Goal: Task Accomplishment & Management: Manage account settings

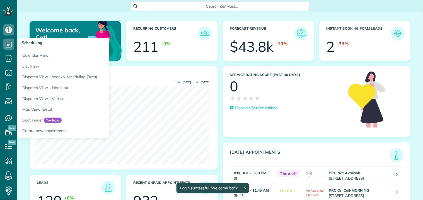
scroll to position [77, 174]
click at [8, 45] on use at bounding box center [9, 44] width 6 height 7
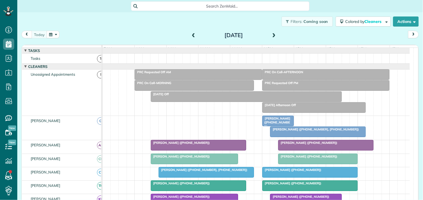
scroll to position [2, 2]
click at [271, 35] on span at bounding box center [274, 35] width 6 height 5
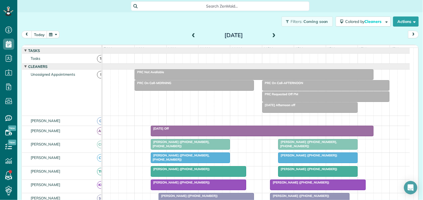
click at [271, 35] on span at bounding box center [274, 35] width 6 height 5
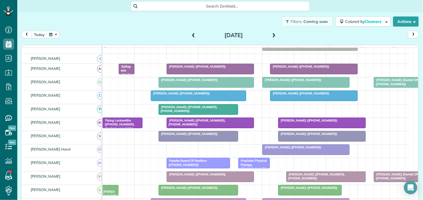
scroll to position [62, 0]
click at [192, 34] on span at bounding box center [193, 35] width 6 height 5
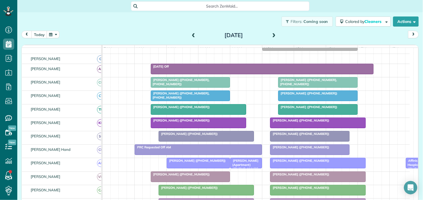
click at [192, 34] on span at bounding box center [193, 35] width 6 height 5
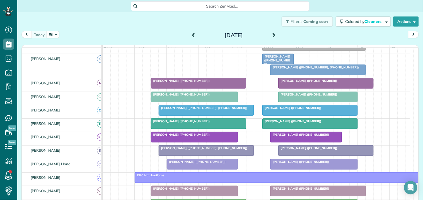
click at [272, 34] on span at bounding box center [274, 35] width 6 height 5
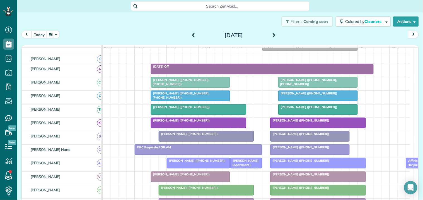
click at [271, 32] on span at bounding box center [274, 35] width 6 height 8
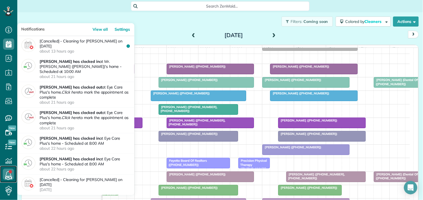
click at [8, 171] on icon at bounding box center [8, 173] width 11 height 11
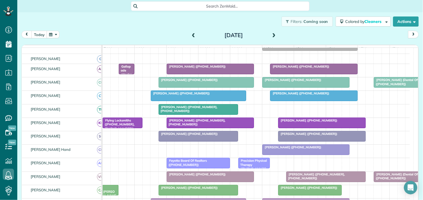
click at [163, 23] on div "Filters: Coming soon Colored by Cleaners Color by Cleaner Color by Team Color b…" at bounding box center [220, 21] width 406 height 18
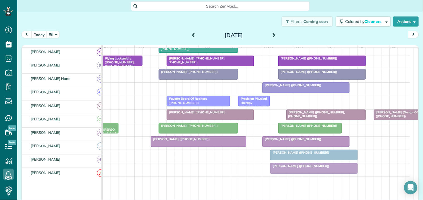
scroll to position [124, 0]
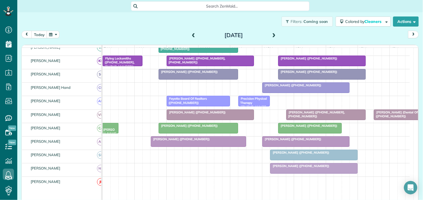
click at [190, 34] on span at bounding box center [193, 35] width 6 height 5
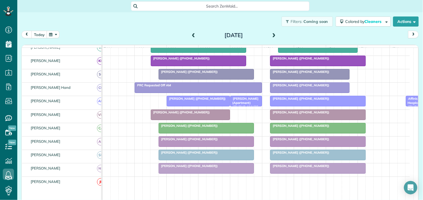
click at [272, 33] on span at bounding box center [274, 35] width 6 height 5
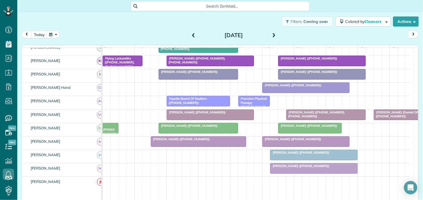
click at [191, 35] on span at bounding box center [193, 35] width 6 height 5
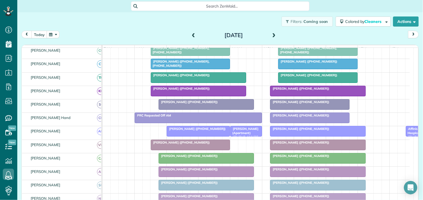
scroll to position [62, 0]
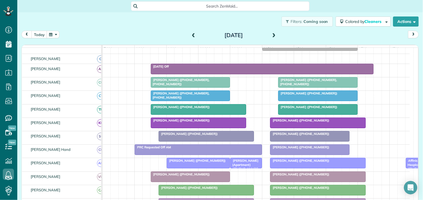
click at [271, 33] on span at bounding box center [274, 35] width 6 height 5
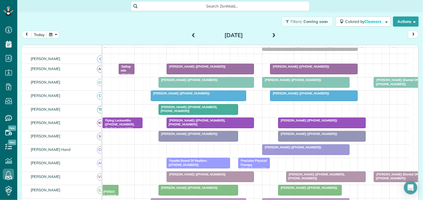
scroll to position [9, 0]
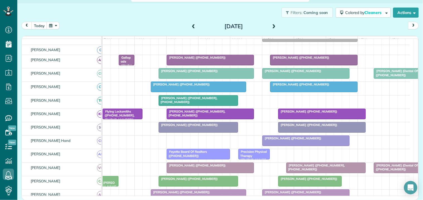
click at [212, 117] on span "[PERSON_NAME] ([PHONE_NUMBER], [PHONE_NUMBER])" at bounding box center [196, 113] width 59 height 8
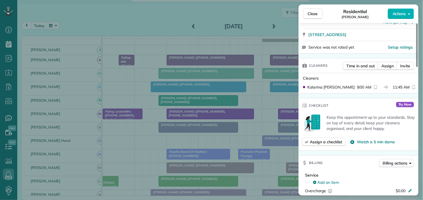
scroll to position [124, 0]
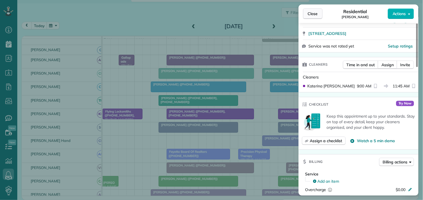
click at [318, 13] on button "Close" at bounding box center [313, 13] width 20 height 11
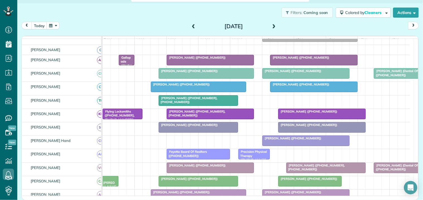
click at [53, 24] on button "button" at bounding box center [53, 26] width 13 height 8
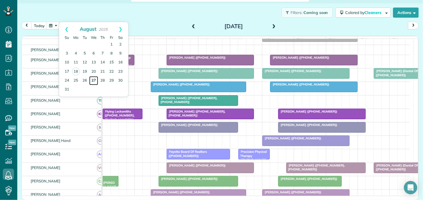
click at [93, 81] on link "27" at bounding box center [93, 80] width 9 height 9
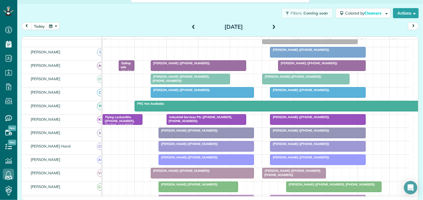
scroll to position [82, 0]
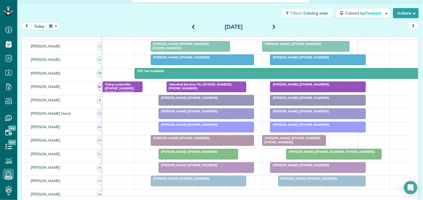
click at [190, 26] on span at bounding box center [193, 27] width 6 height 5
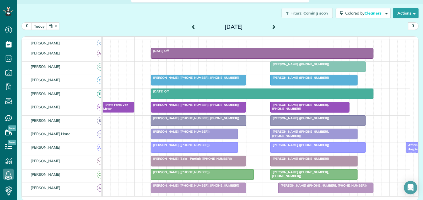
scroll to position [59, 0]
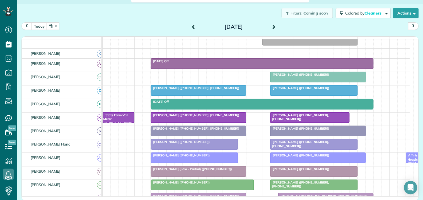
click at [190, 26] on span at bounding box center [193, 27] width 6 height 5
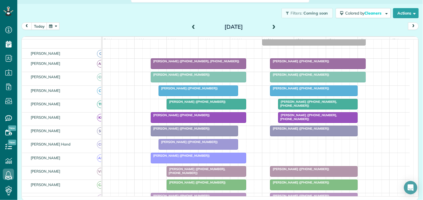
scroll to position [101, 0]
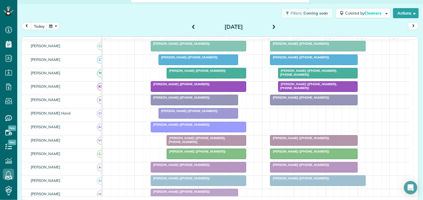
click at [273, 25] on span at bounding box center [274, 27] width 6 height 5
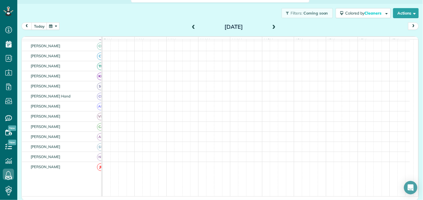
click at [273, 25] on span at bounding box center [274, 27] width 6 height 5
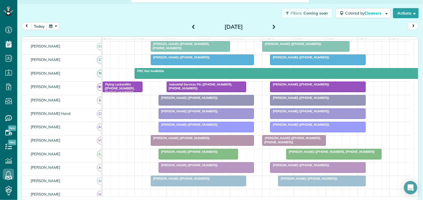
click at [273, 25] on span at bounding box center [274, 27] width 6 height 5
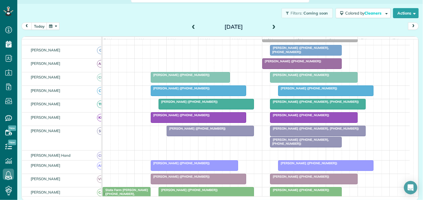
click at [54, 25] on button "button" at bounding box center [53, 26] width 13 height 8
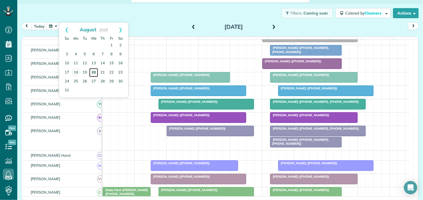
click at [92, 69] on link "20" at bounding box center [93, 72] width 9 height 9
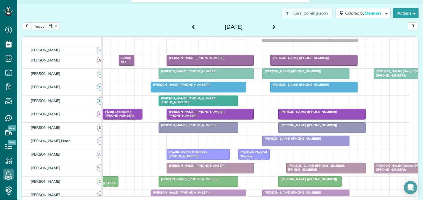
click at [212, 117] on span "[PERSON_NAME] ([PHONE_NUMBER], [PHONE_NUMBER])" at bounding box center [196, 114] width 59 height 8
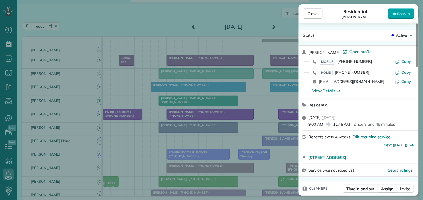
click at [398, 13] on span "Actions" at bounding box center [399, 14] width 13 height 6
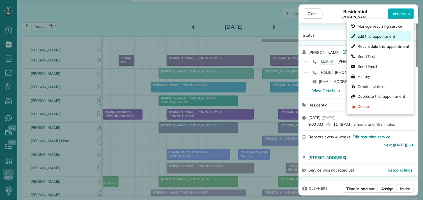
click at [377, 37] on span "Edit this appointment" at bounding box center [377, 36] width 38 height 6
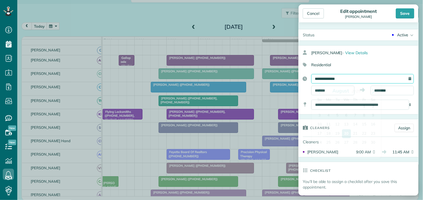
click at [349, 76] on input "**********" at bounding box center [363, 78] width 103 height 9
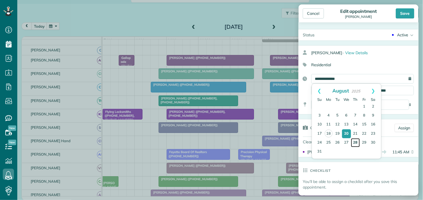
click at [356, 140] on link "28" at bounding box center [355, 142] width 9 height 9
type input "**********"
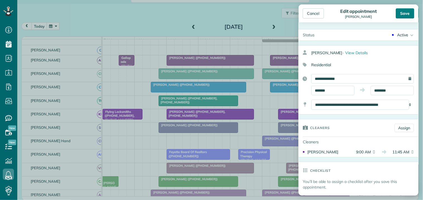
click at [409, 12] on div "Save" at bounding box center [405, 13] width 18 height 10
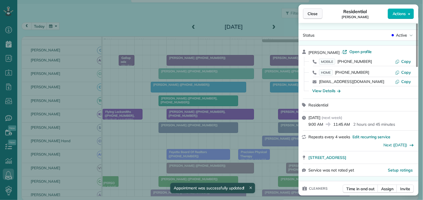
click at [315, 12] on span "Close" at bounding box center [313, 14] width 10 height 6
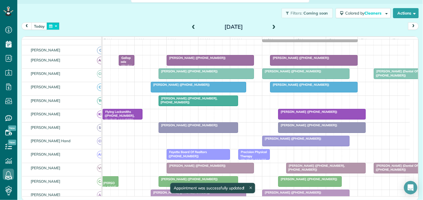
click at [54, 26] on button "button" at bounding box center [53, 26] width 13 height 8
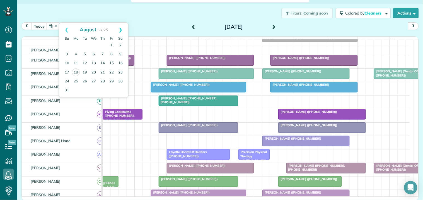
click at [121, 29] on link "Next" at bounding box center [120, 30] width 15 height 14
click at [95, 62] on link "17" at bounding box center [93, 63] width 9 height 9
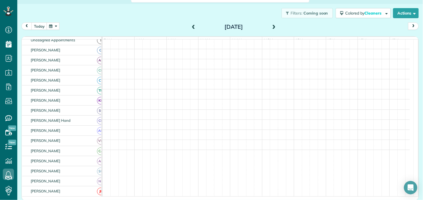
scroll to position [62, 0]
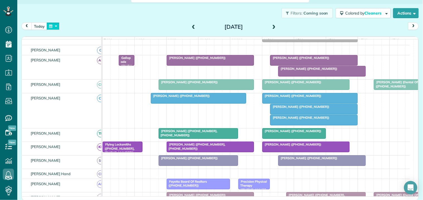
click at [57, 26] on button "button" at bounding box center [53, 26] width 13 height 8
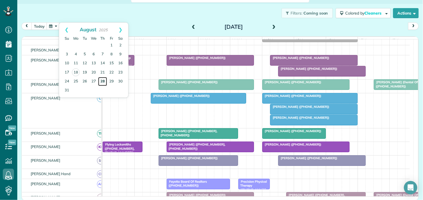
click at [102, 79] on link "28" at bounding box center [102, 81] width 9 height 9
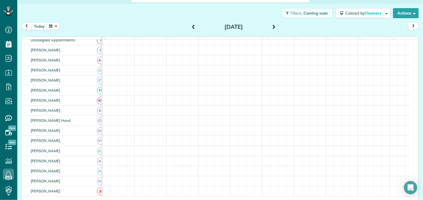
scroll to position [73, 0]
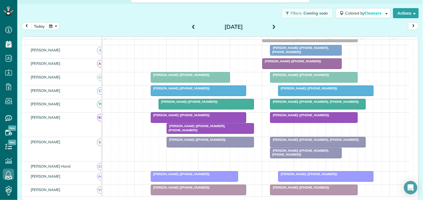
click at [147, 15] on div "Filters: Coming soon Colored by Cleaners Color by Cleaner Color by Team Color b…" at bounding box center [220, 13] width 406 height 18
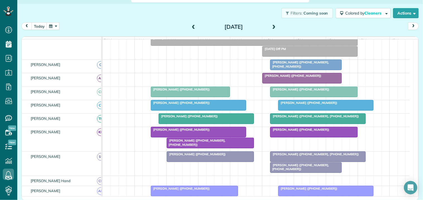
scroll to position [42, 0]
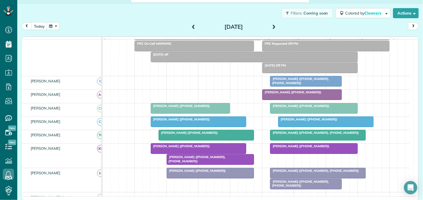
click at [57, 24] on button "button" at bounding box center [53, 26] width 13 height 8
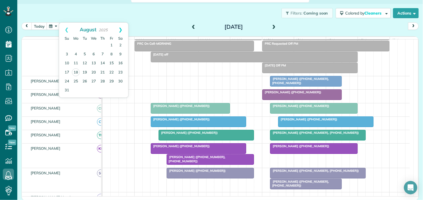
click at [121, 29] on link "Next" at bounding box center [120, 30] width 15 height 14
click at [96, 61] on link "17" at bounding box center [93, 63] width 9 height 9
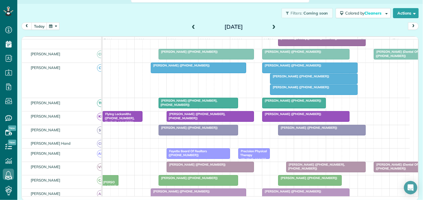
scroll to position [93, 0]
click at [40, 25] on button "today" at bounding box center [40, 26] width 16 height 8
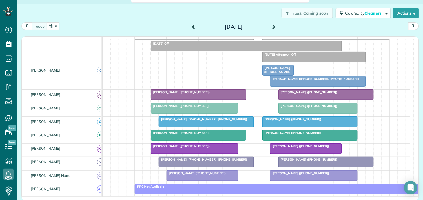
scroll to position [96, 0]
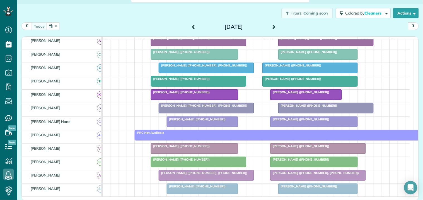
click at [273, 26] on span at bounding box center [274, 27] width 6 height 5
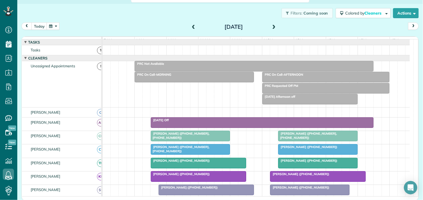
click at [191, 26] on span at bounding box center [193, 27] width 6 height 5
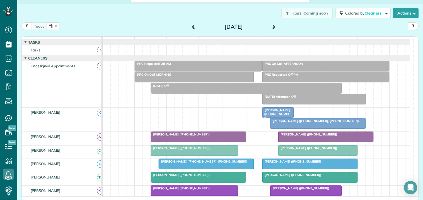
click at [278, 116] on span "[PERSON_NAME] ([PHONE_NUMBER], [PHONE_NUMBER])" at bounding box center [276, 118] width 29 height 20
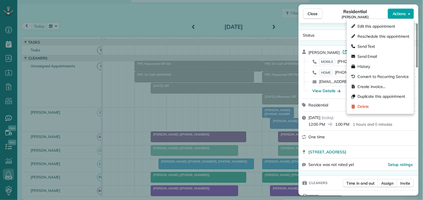
click at [401, 12] on span "Actions" at bounding box center [399, 14] width 13 height 6
click at [361, 108] on span "Delete" at bounding box center [364, 107] width 12 height 6
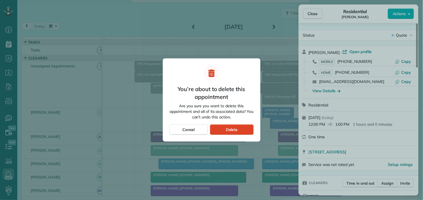
click at [232, 128] on span "Delete" at bounding box center [232, 130] width 12 height 6
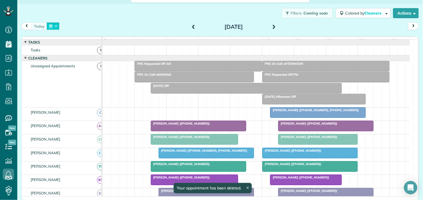
click at [51, 26] on button "button" at bounding box center [53, 26] width 13 height 8
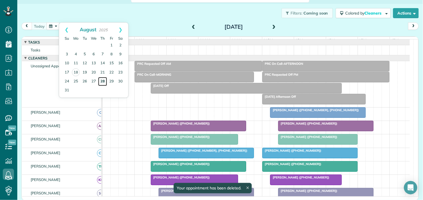
click at [104, 79] on link "28" at bounding box center [102, 81] width 9 height 9
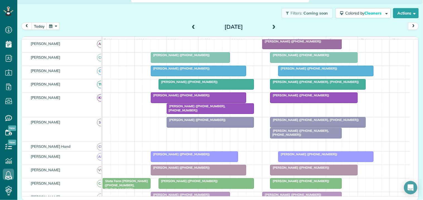
click at [208, 103] on div at bounding box center [198, 98] width 95 height 10
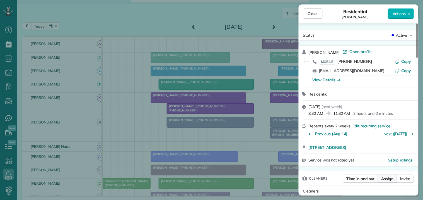
click at [392, 177] on span "Assign" at bounding box center [388, 179] width 12 height 6
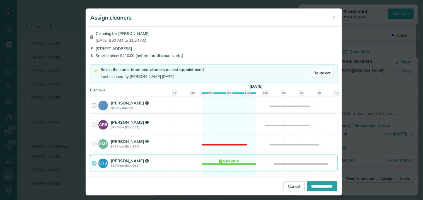
click at [219, 123] on div "AR3 [PERSON_NAME] $19/hour (Est: $57) Available" at bounding box center [214, 124] width 248 height 16
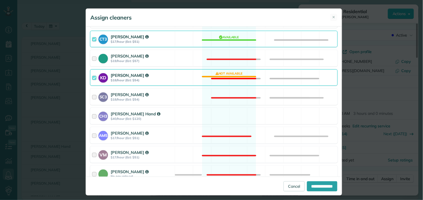
click at [228, 75] on div "KD [PERSON_NAME] $18/hour (Est: $54) Not available" at bounding box center [214, 77] width 248 height 16
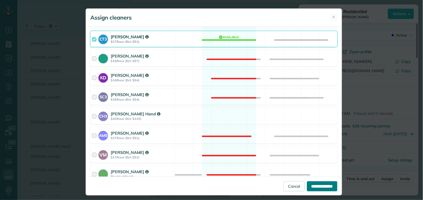
click at [316, 185] on input "**********" at bounding box center [322, 186] width 30 height 10
type input "**********"
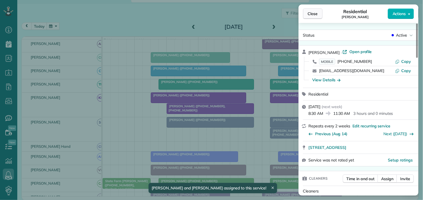
click at [314, 12] on span "Close" at bounding box center [313, 14] width 10 height 6
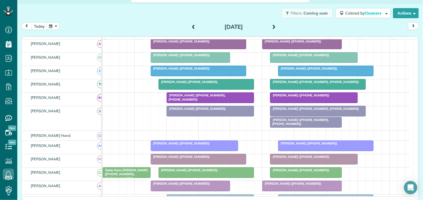
scroll to position [31, 0]
click at [202, 100] on span "[PERSON_NAME] ([PHONE_NUMBER], [PHONE_NUMBER])" at bounding box center [196, 97] width 59 height 8
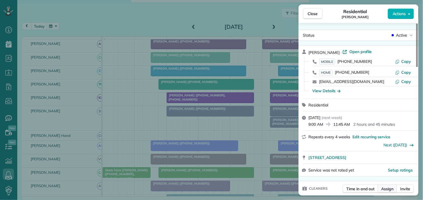
click at [389, 189] on span "Assign" at bounding box center [388, 189] width 12 height 6
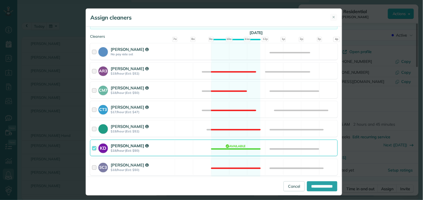
scroll to position [124, 0]
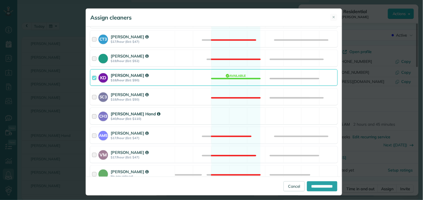
click at [235, 115] on div "CH3 [PERSON_NAME] Hand $40/hour (Est: $110) Available" at bounding box center [214, 116] width 248 height 16
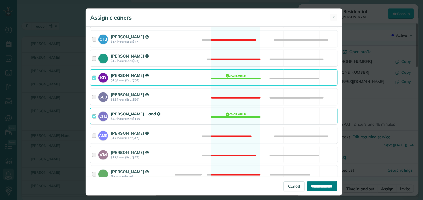
click at [309, 185] on input "**********" at bounding box center [322, 186] width 30 height 10
type input "**********"
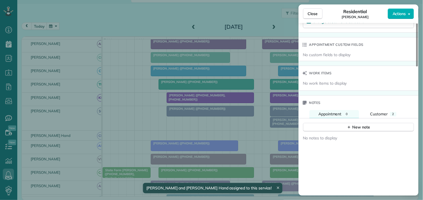
scroll to position [403, 0]
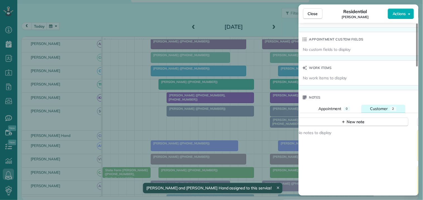
click at [380, 107] on span "Customer" at bounding box center [379, 108] width 18 height 5
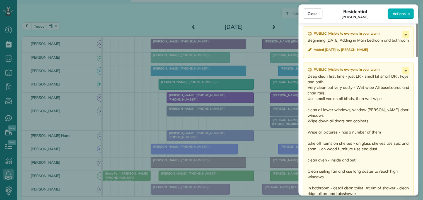
scroll to position [496, 0]
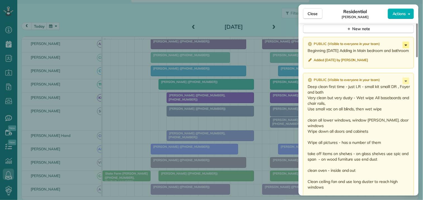
click at [408, 44] on icon at bounding box center [406, 45] width 7 height 7
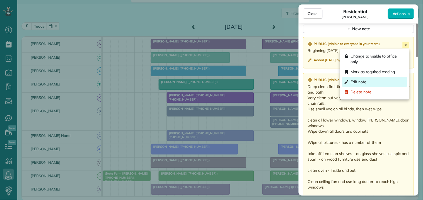
click at [361, 82] on span "Edit note" at bounding box center [359, 82] width 16 height 6
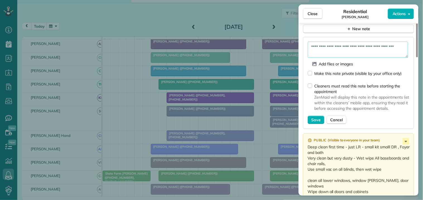
click at [339, 47] on textarea "**********" at bounding box center [358, 50] width 100 height 16
type textarea "**********"
click at [315, 118] on span "Save" at bounding box center [316, 120] width 9 height 6
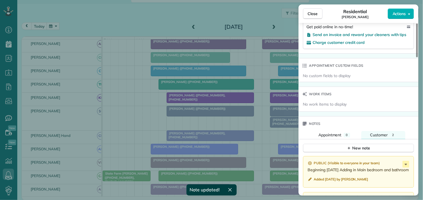
scroll to position [372, 0]
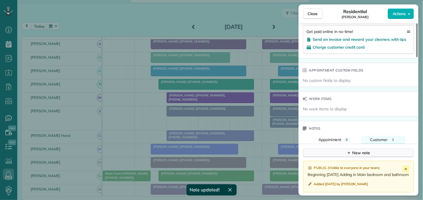
click at [361, 155] on div "New note" at bounding box center [358, 153] width 23 height 6
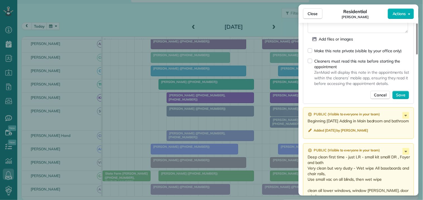
scroll to position [496, 0]
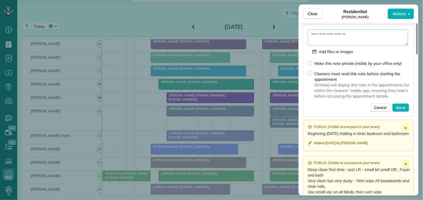
click at [321, 35] on textarea at bounding box center [358, 37] width 100 height 16
type textarea "**********"
click at [402, 108] on span "Save" at bounding box center [400, 108] width 9 height 6
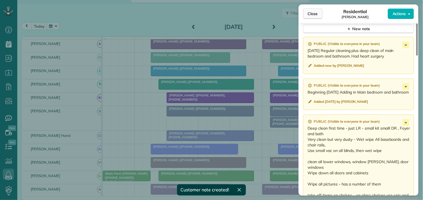
click at [308, 16] on span "Close" at bounding box center [313, 14] width 10 height 6
